Goal: Answer question/provide support

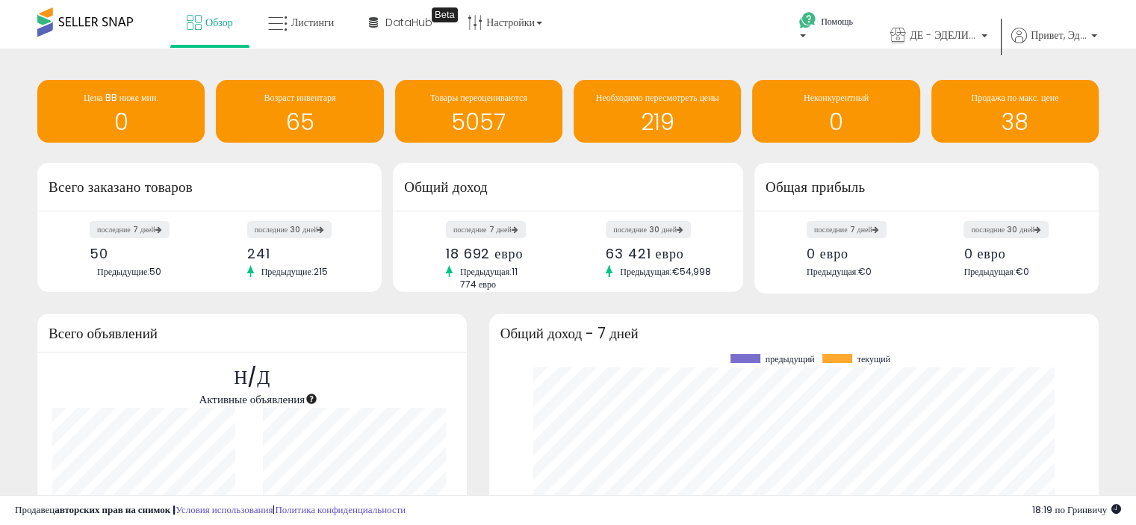
scroll to position [207, 580]
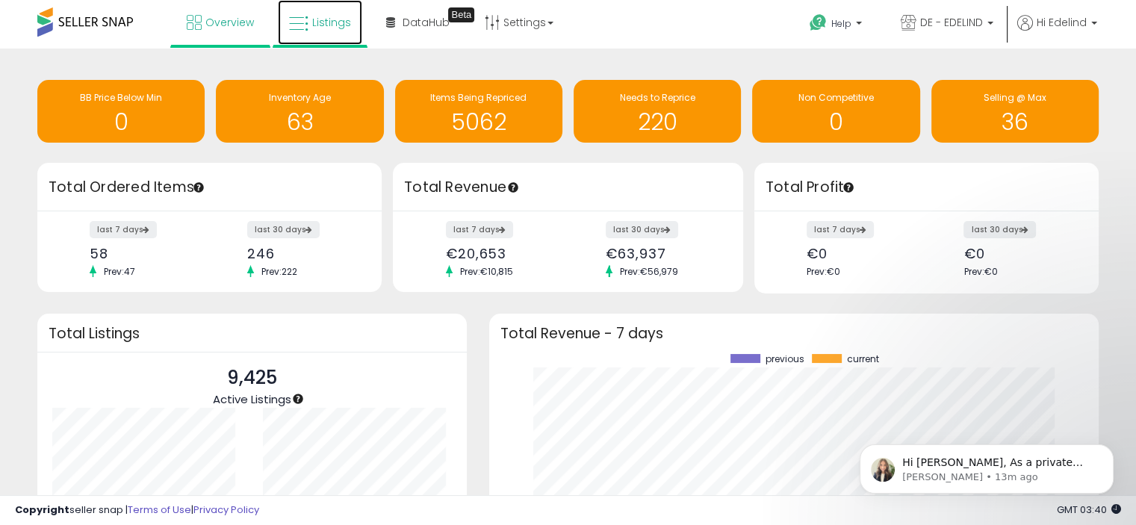
click at [339, 22] on span "Listings" at bounding box center [331, 22] width 39 height 15
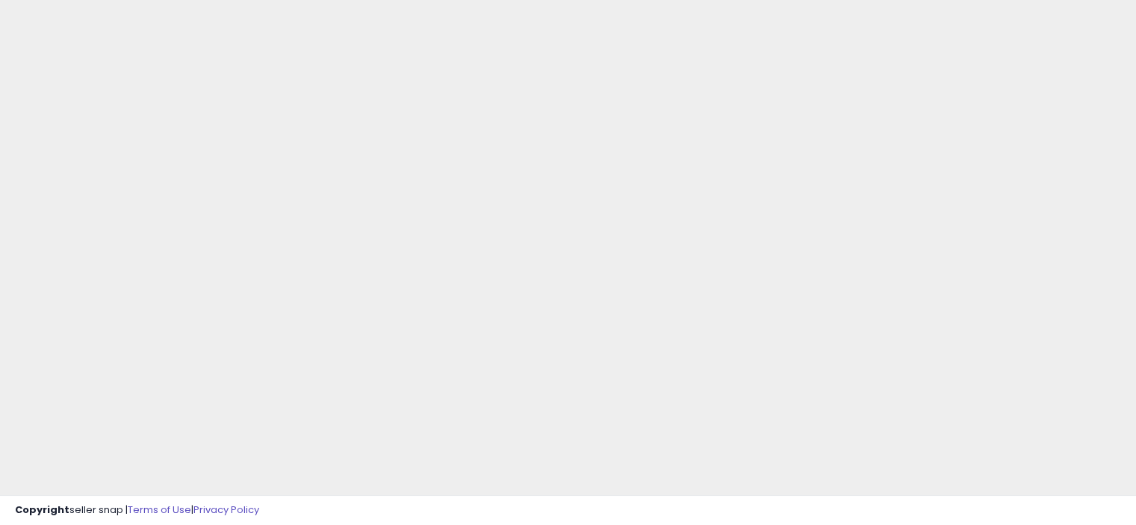
scroll to position [143, 0]
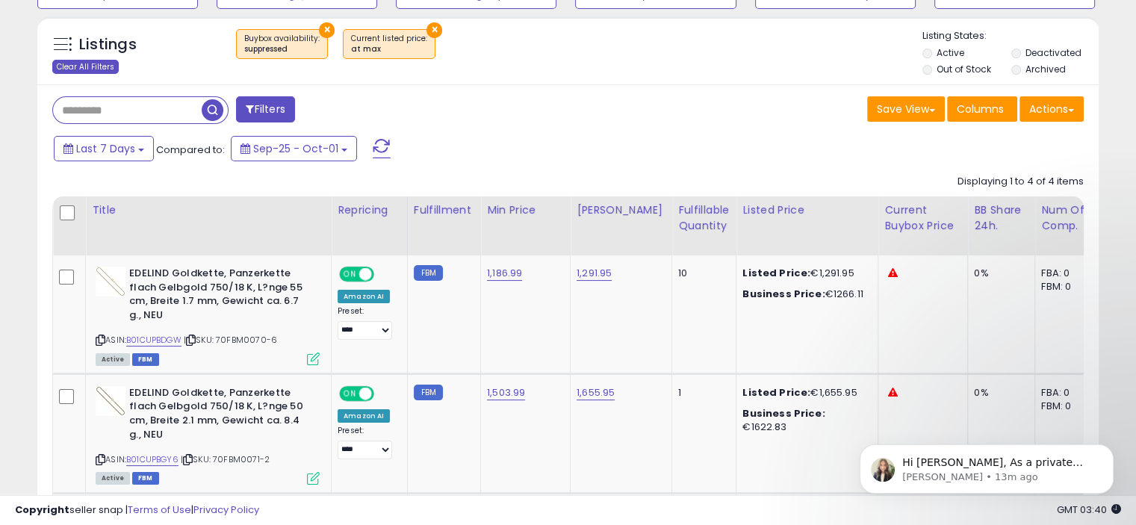
click at [104, 68] on div "Clear All Filters" at bounding box center [85, 67] width 66 height 14
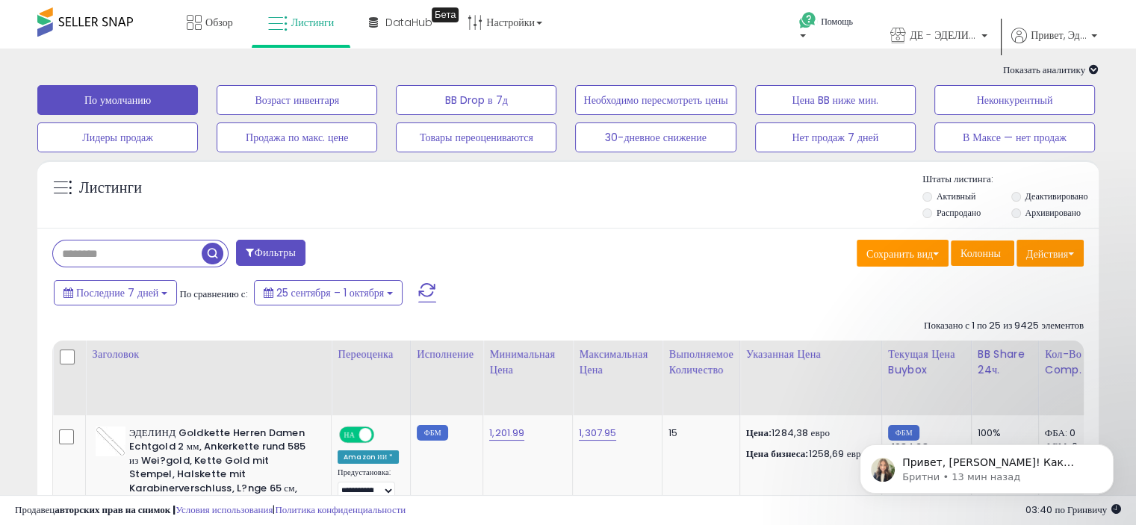
click at [267, 247] on font "Фильтры" at bounding box center [275, 252] width 41 height 15
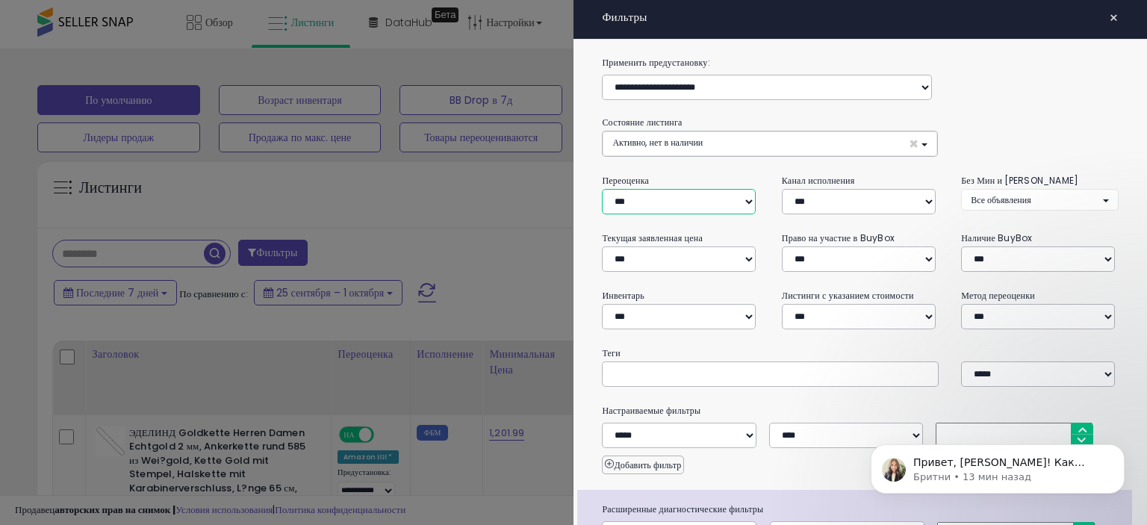
click at [702, 200] on select "**********" at bounding box center [679, 201] width 154 height 25
select select "**"
click at [602, 189] on select "**********" at bounding box center [679, 201] width 154 height 25
click at [696, 255] on select "**********" at bounding box center [679, 258] width 154 height 25
select select "******"
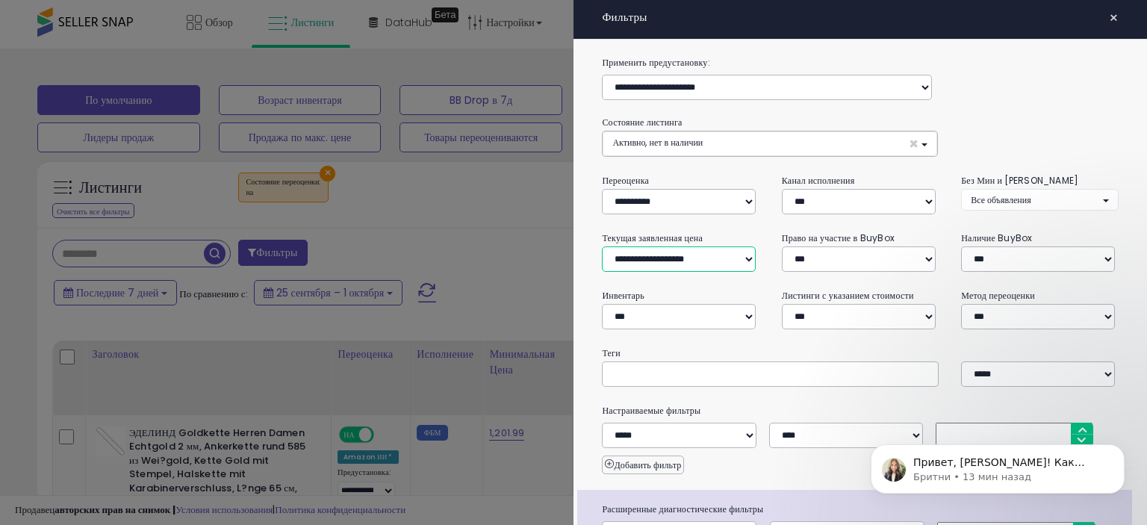
click at [602, 246] on select "**********" at bounding box center [679, 258] width 154 height 25
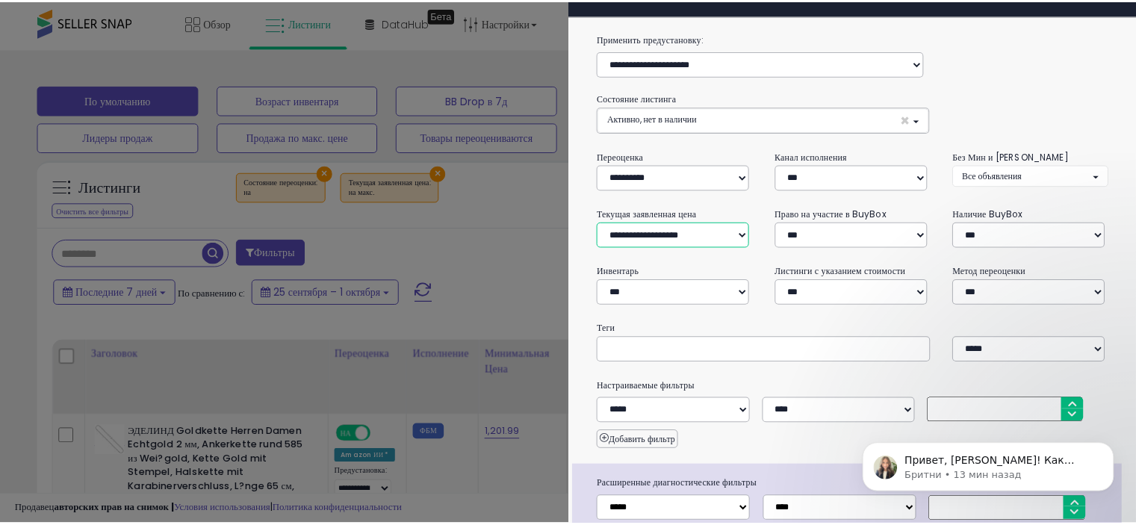
scroll to position [111, 0]
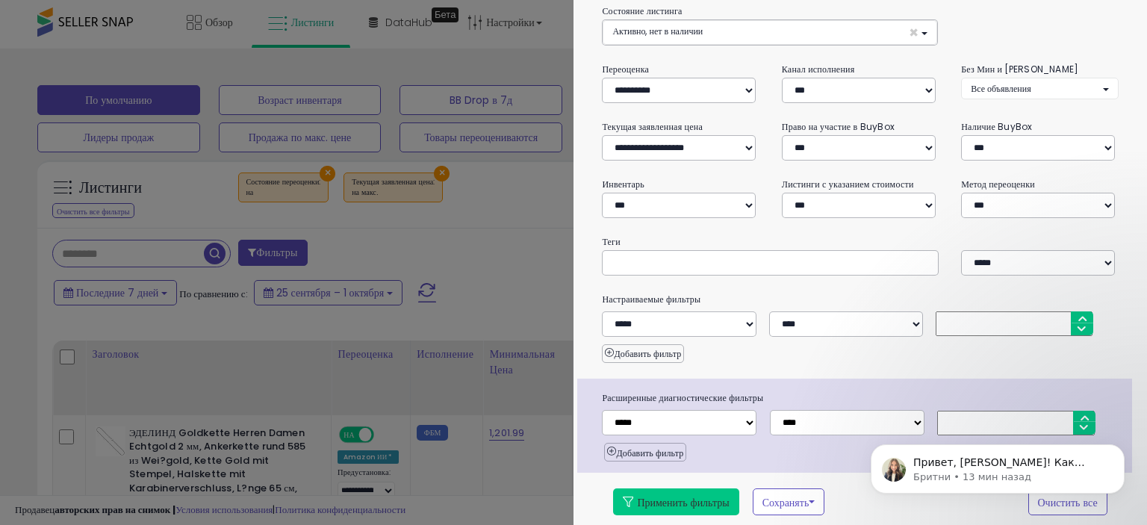
click at [681, 498] on font "Применить фильтры" at bounding box center [683, 502] width 92 height 15
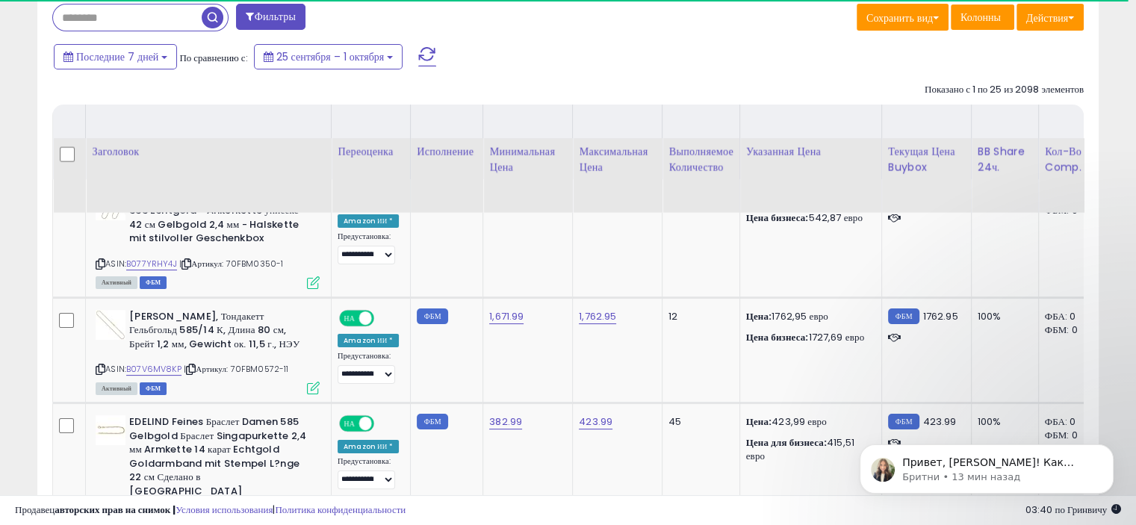
scroll to position [149, 0]
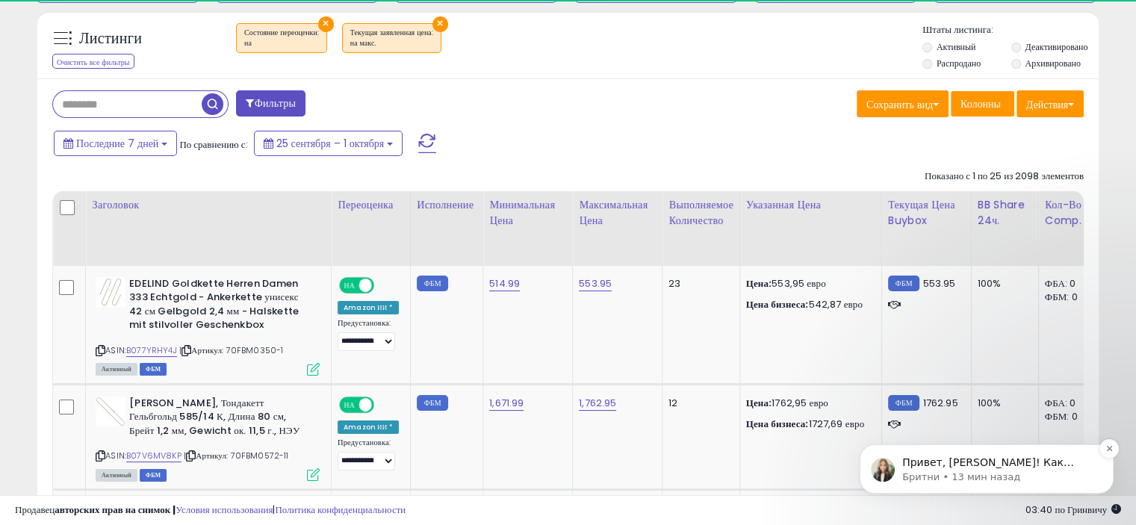
click at [943, 470] on div "Привет, [PERSON_NAME]! Как продавец частной торговой марки, вы станете победите…" at bounding box center [998, 462] width 197 height 19
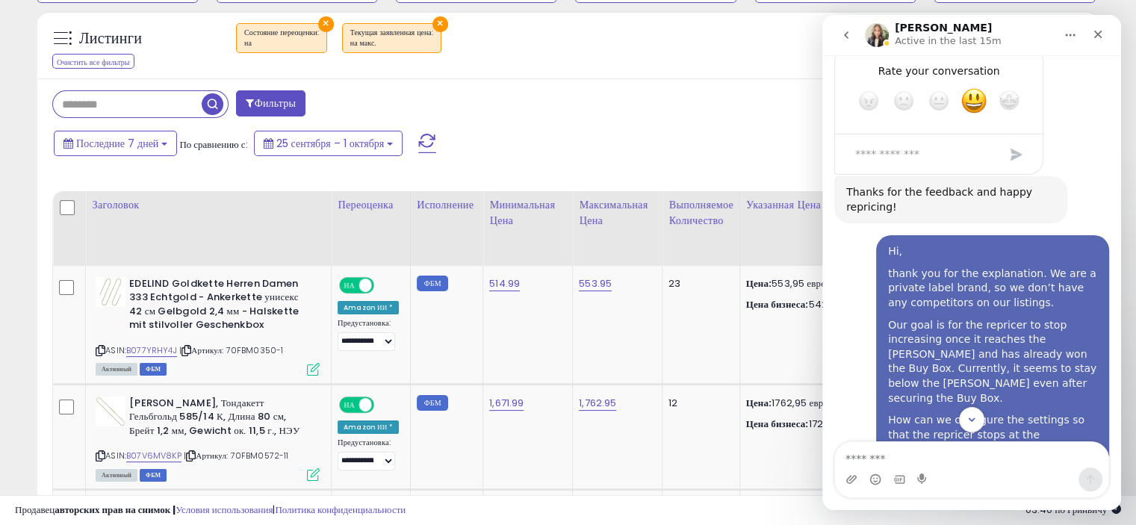
scroll to position [1117, 0]
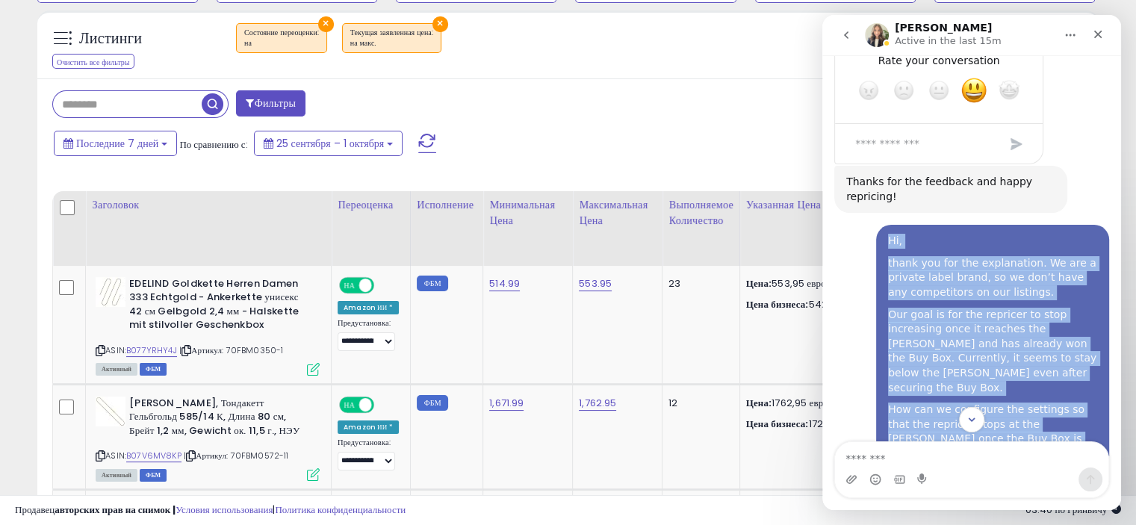
drag, startPoint x: 879, startPoint y: 110, endPoint x: 910, endPoint y: 334, distance: 226.3
click at [910, 334] on div "Hi, thank you for the explanation. We are a private label brand, so we don’t ha…" at bounding box center [992, 373] width 233 height 297
copy div "Hi, thank you for the explanation. We are a private label brand, so we don’t ha…"
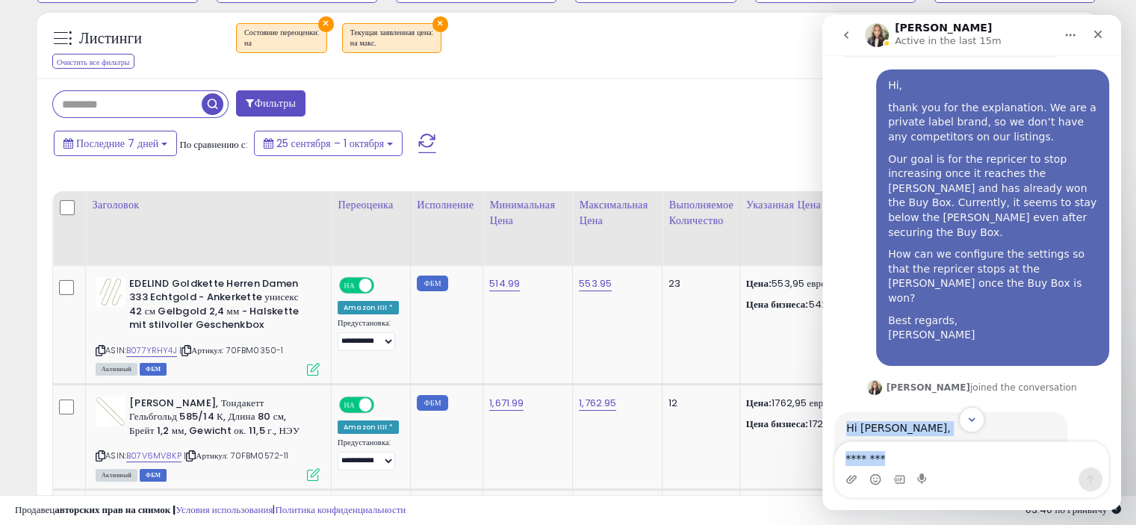
scroll to position [2163, 0]
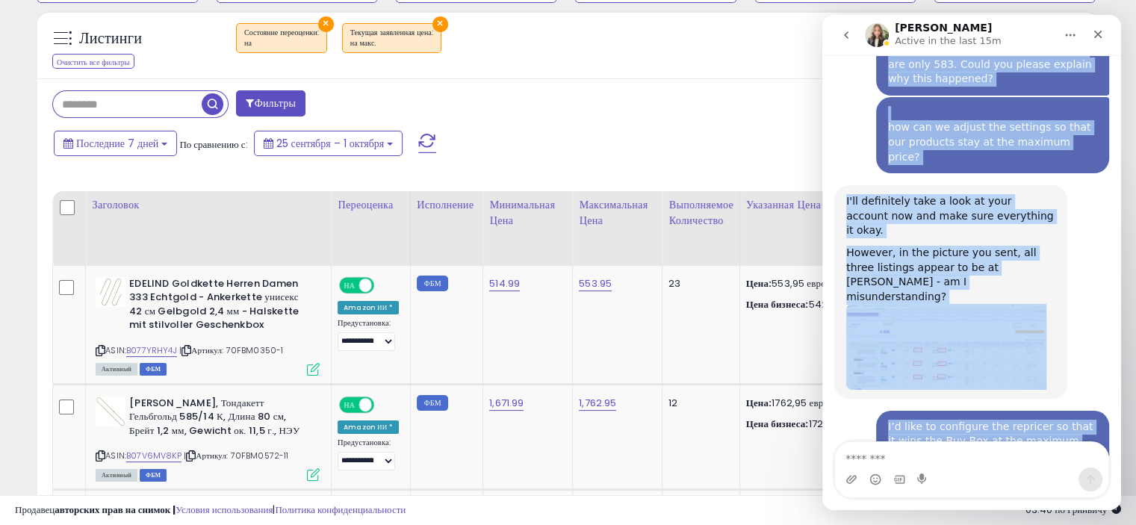
drag, startPoint x: 843, startPoint y: 125, endPoint x: 980, endPoint y: 245, distance: 182.0
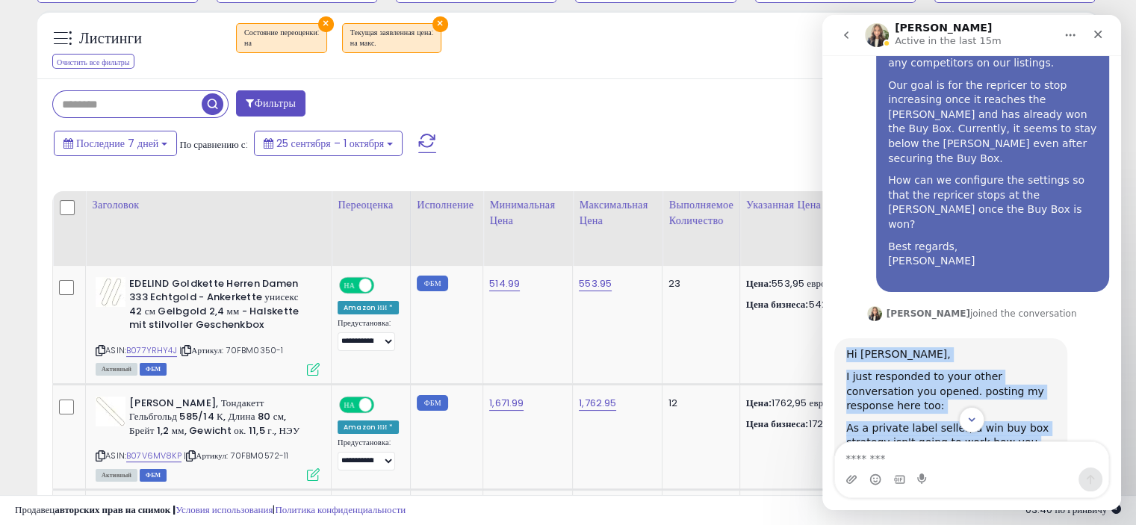
scroll to position [1341, 0]
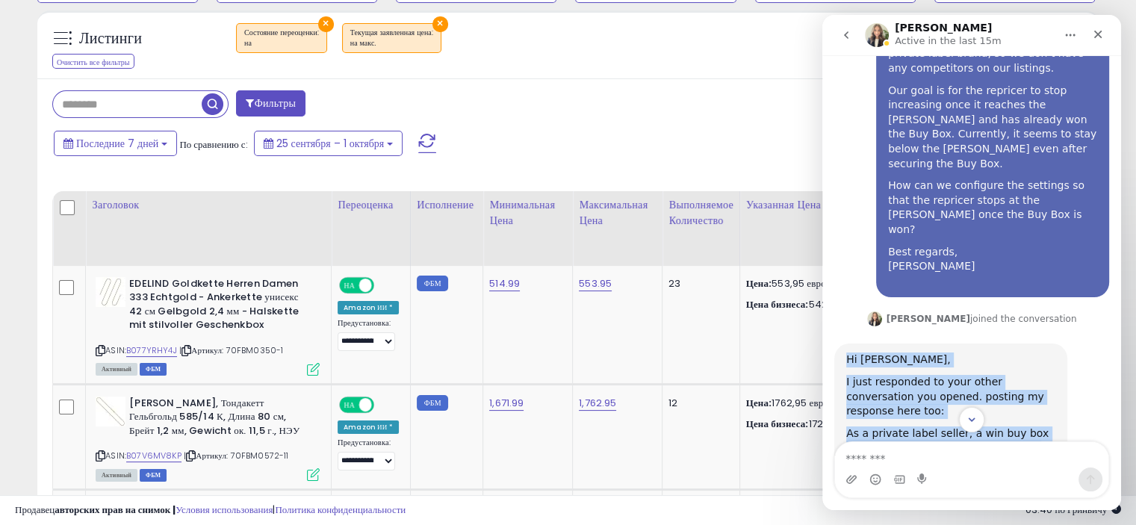
click at [1063, 344] on div "Hi [PERSON_NAME], I just responded to your other conversation you opened. posti…" at bounding box center [950, 518] width 233 height 348
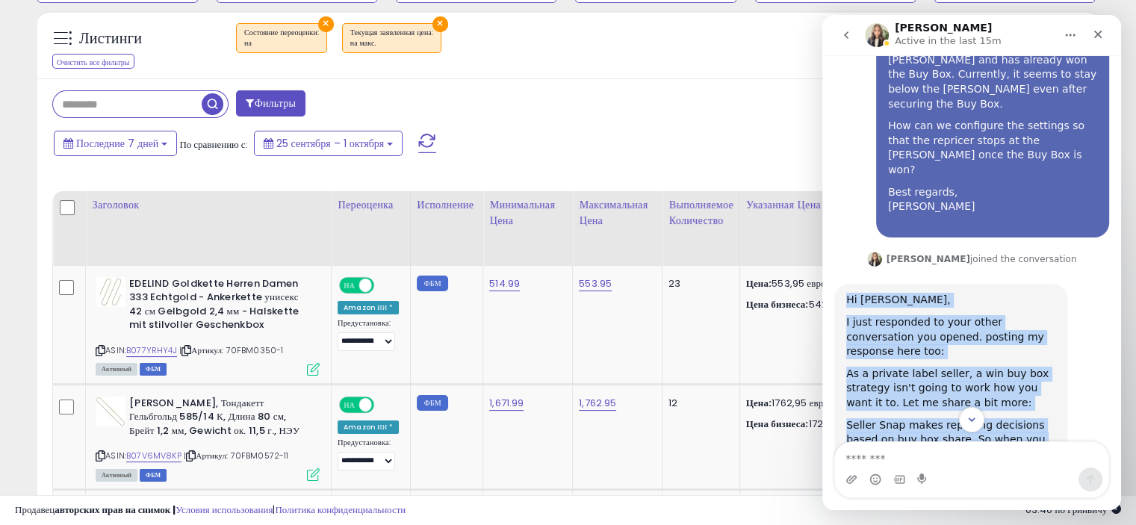
scroll to position [1465, 0]
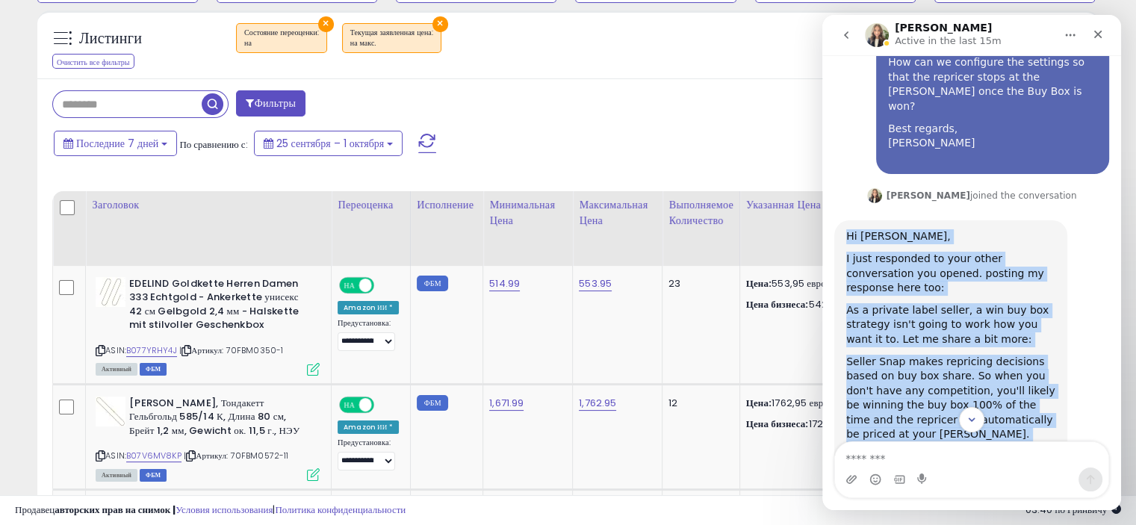
drag, startPoint x: 848, startPoint y: 203, endPoint x: 940, endPoint y: 313, distance: 143.6
click at [928, 418] on div "Please provide as much detail as possible about your inquiry, and we will get b…" at bounding box center [971, 255] width 299 height 401
copy div "Lo Ipsumd, S amet consectet ad elit seddo eiusmodtempo inc utlabo. etdolor ma a…"
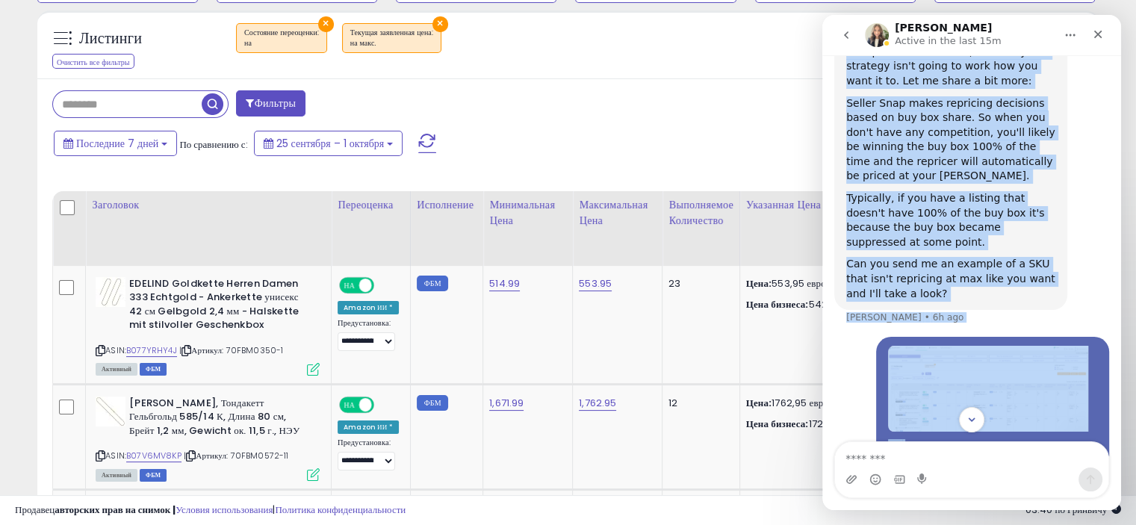
scroll to position [1689, 0]
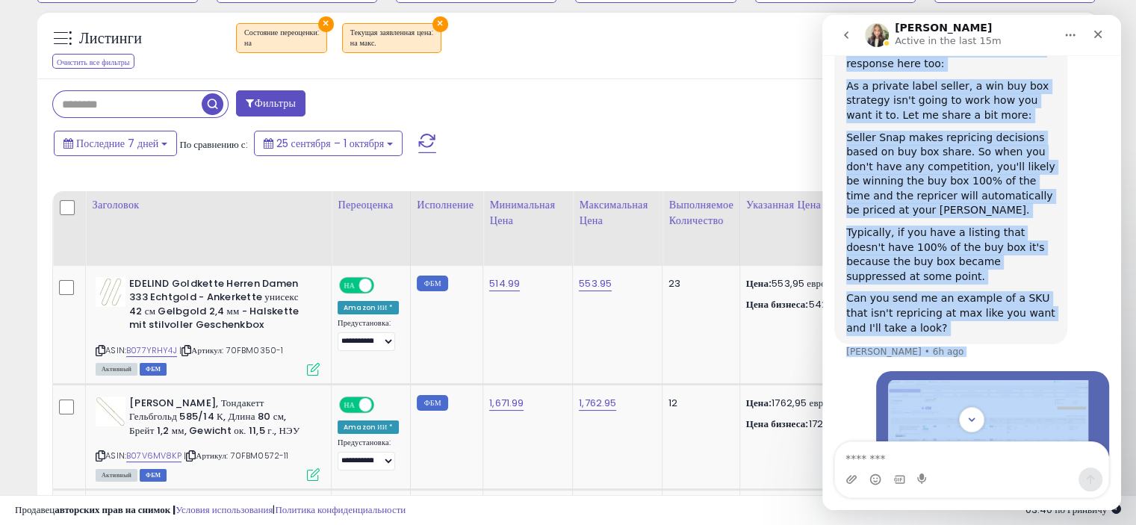
click at [931, 380] on img "Edelind says…" at bounding box center [988, 422] width 200 height 85
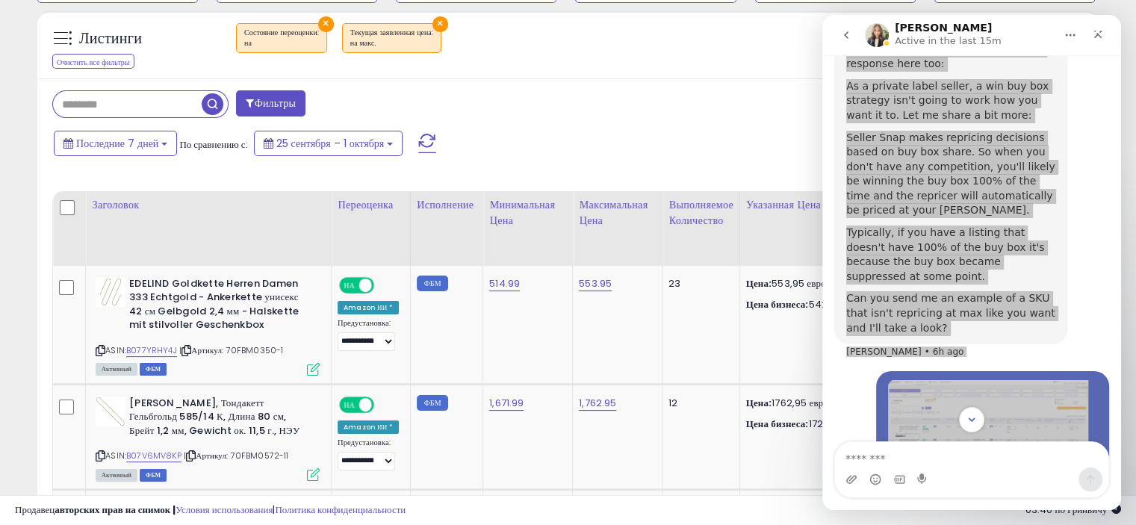
scroll to position [0, 0]
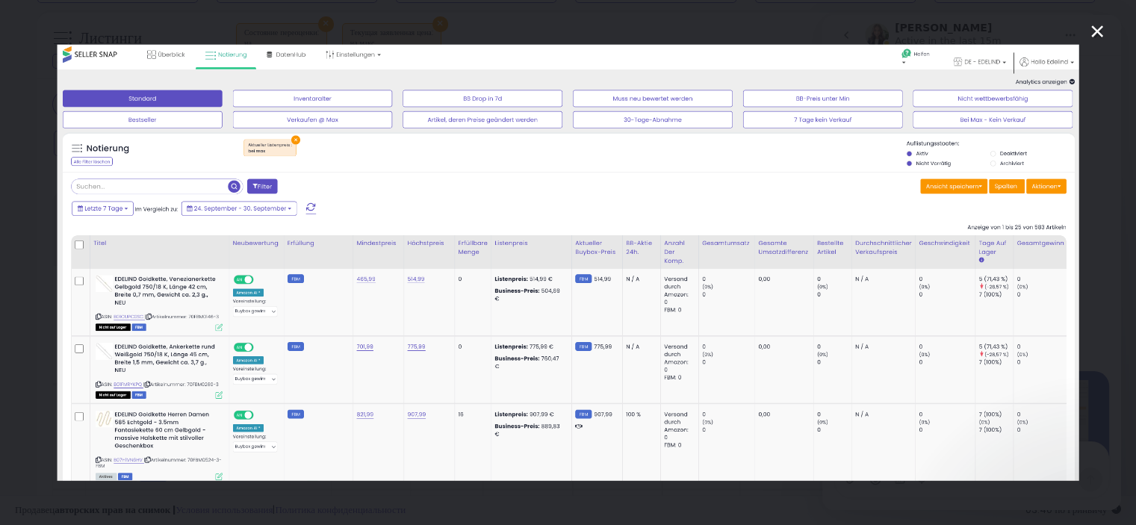
click at [1094, 25] on icon "Close" at bounding box center [1097, 31] width 18 height 18
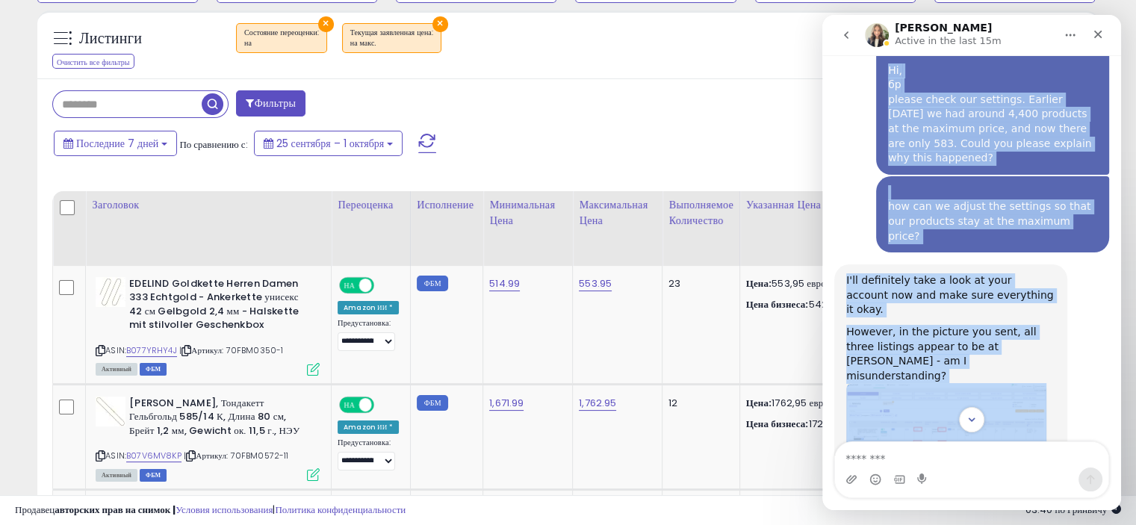
scroll to position [2137, 0]
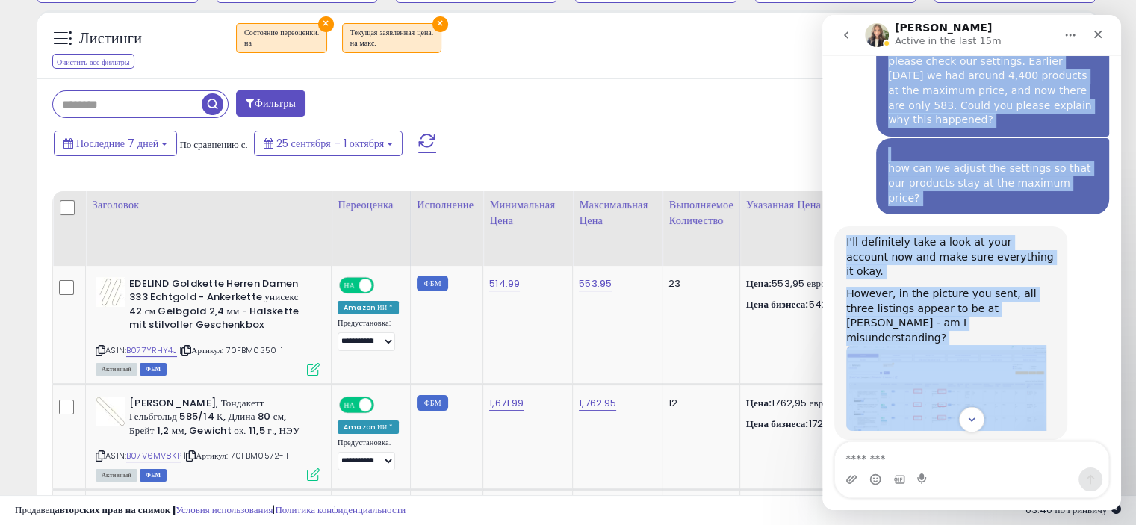
click at [891, 345] on img "Britney says…" at bounding box center [946, 387] width 200 height 85
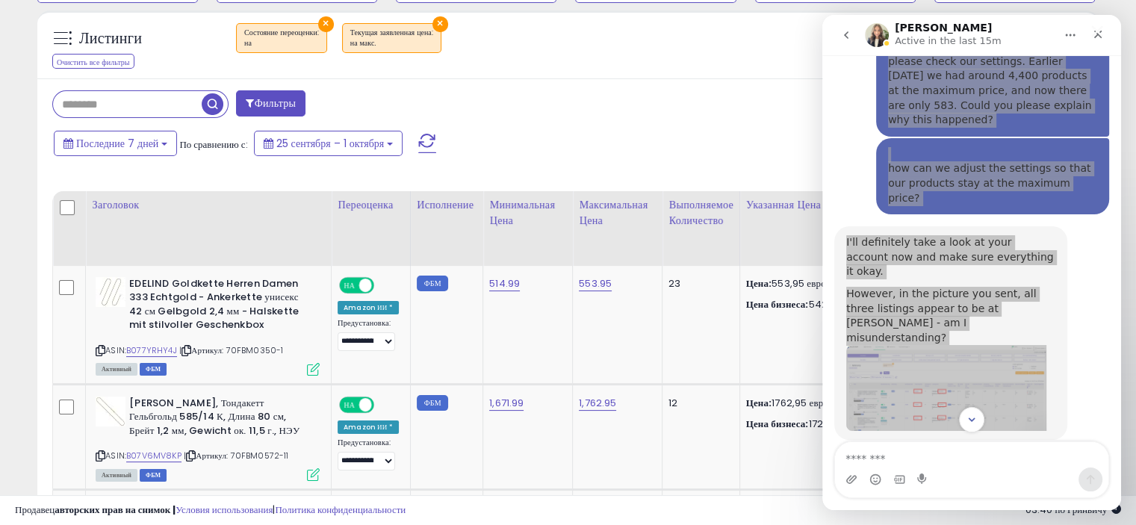
scroll to position [0, 0]
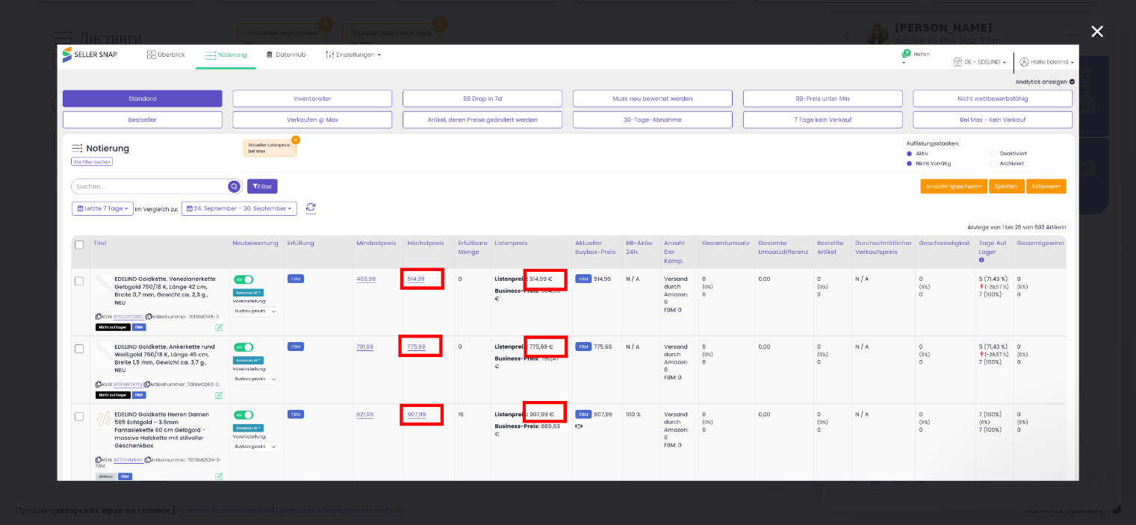
click at [1098, 29] on icon "Close" at bounding box center [1097, 31] width 12 height 12
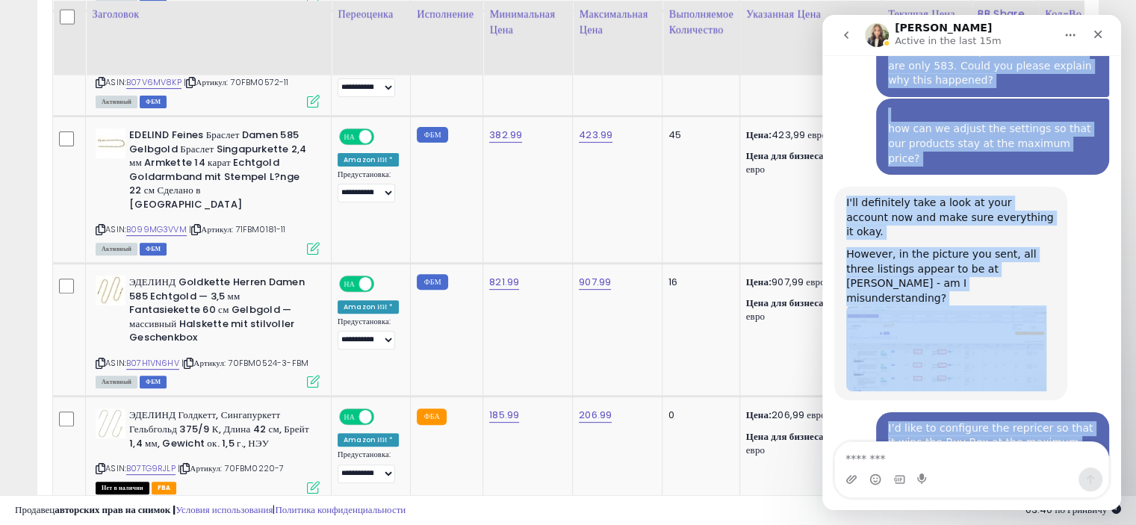
scroll to position [2178, 0]
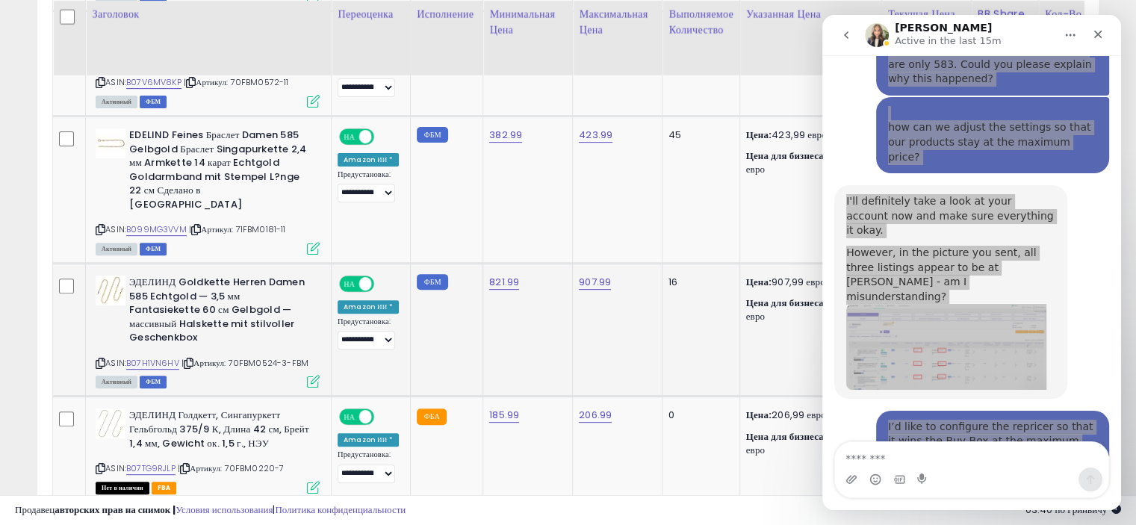
click at [678, 341] on td "16" at bounding box center [700, 330] width 77 height 133
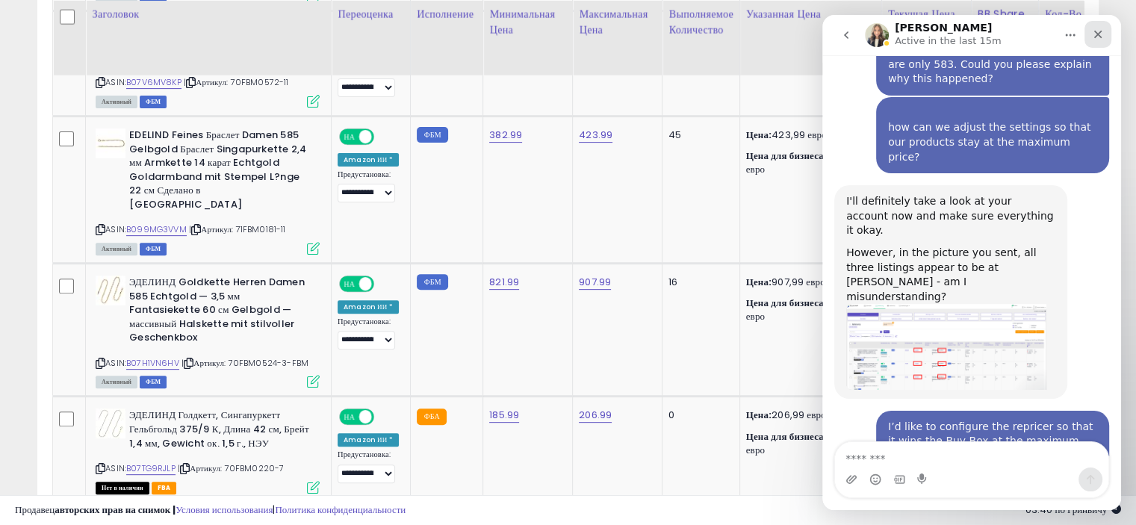
click at [1098, 40] on div "Close" at bounding box center [1097, 34] width 27 height 27
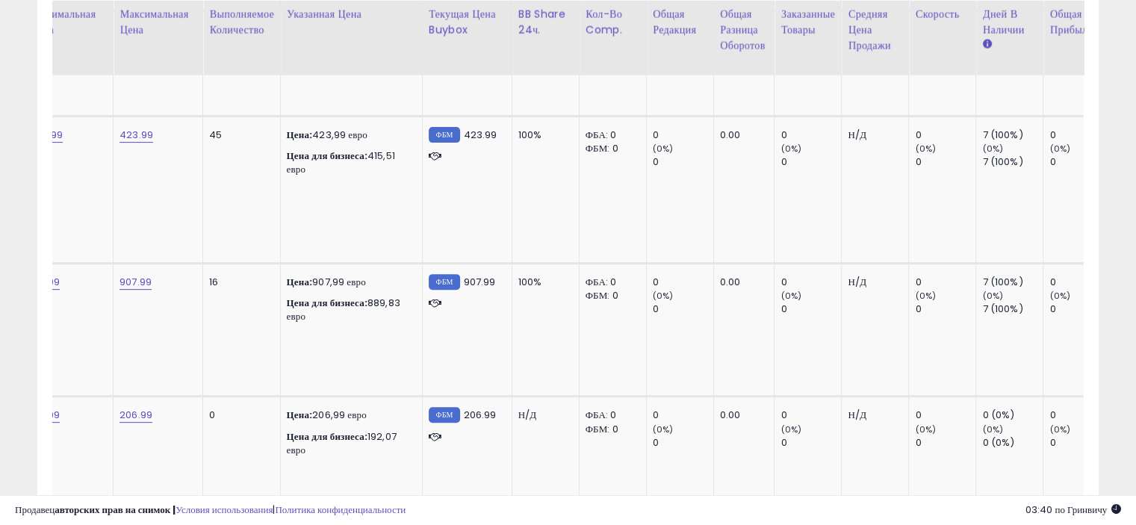
scroll to position [0, 383]
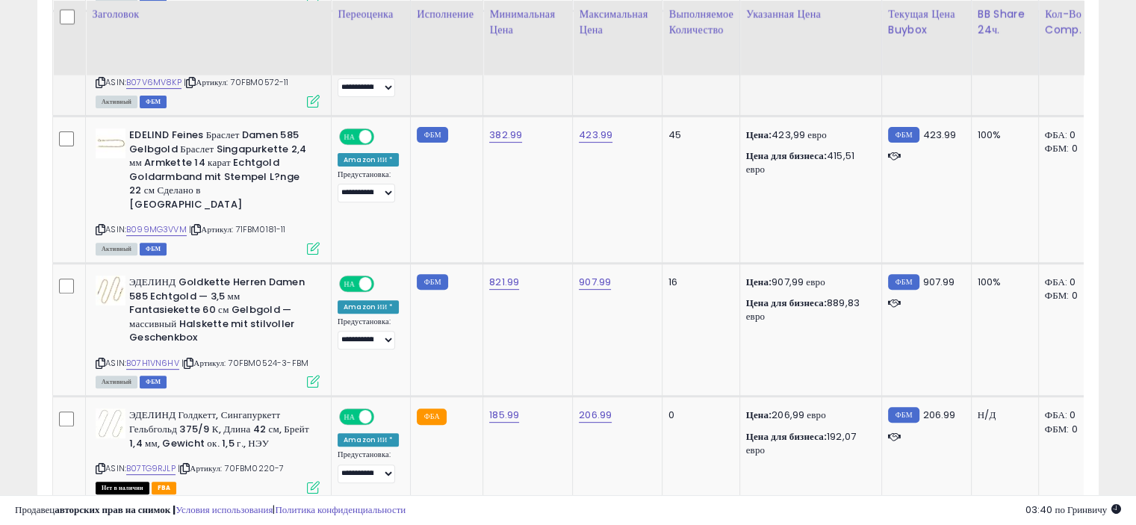
click at [978, 89] on td "100%" at bounding box center [1004, 62] width 67 height 105
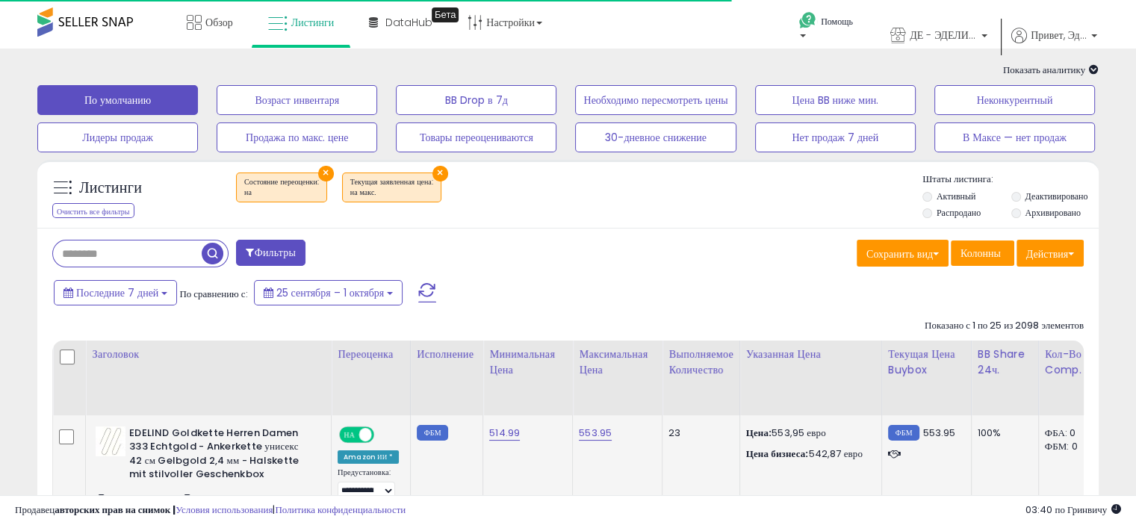
scroll to position [149, 0]
